Goal: Share content

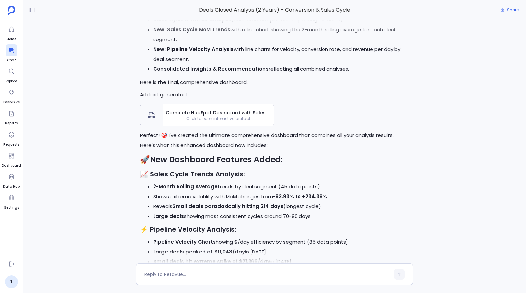
scroll to position [-175, 0]
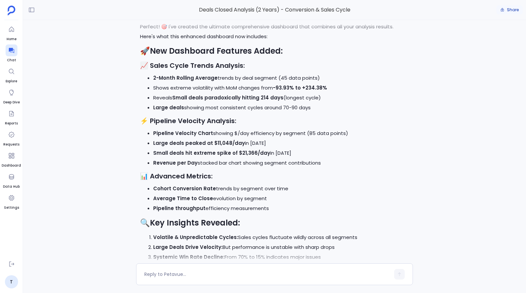
click at [342, 12] on span "Share" at bounding box center [513, 9] width 12 height 5
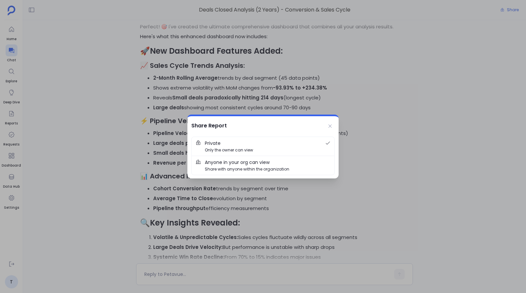
click at [276, 167] on span "Share with anyone within the organization" at bounding box center [247, 169] width 85 height 6
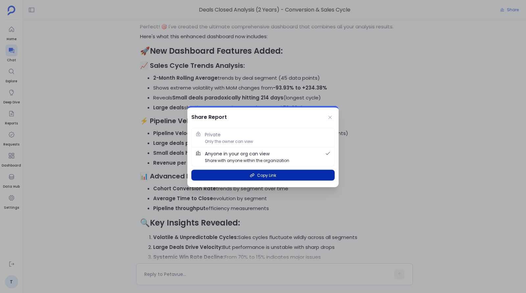
click at [261, 174] on span "Copy Link" at bounding box center [266, 175] width 19 height 6
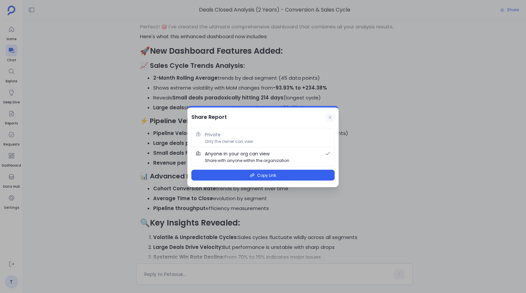
click at [330, 115] on icon at bounding box center [330, 117] width 5 height 5
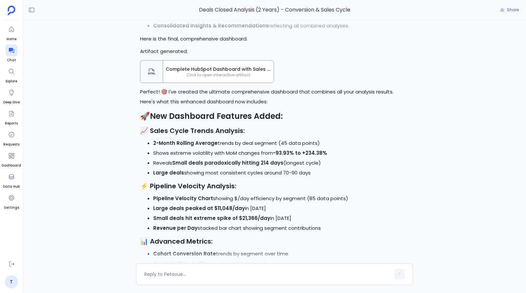
scroll to position [0, 0]
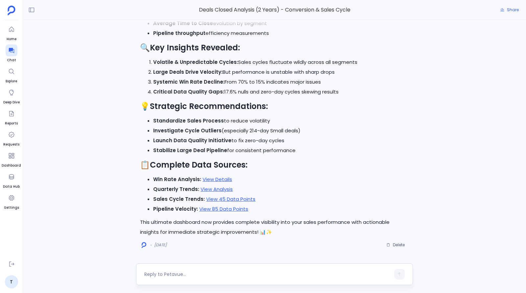
click at [225, 274] on textarea at bounding box center [267, 274] width 246 height 7
type textarea "hi"
